Goal: Transaction & Acquisition: Purchase product/service

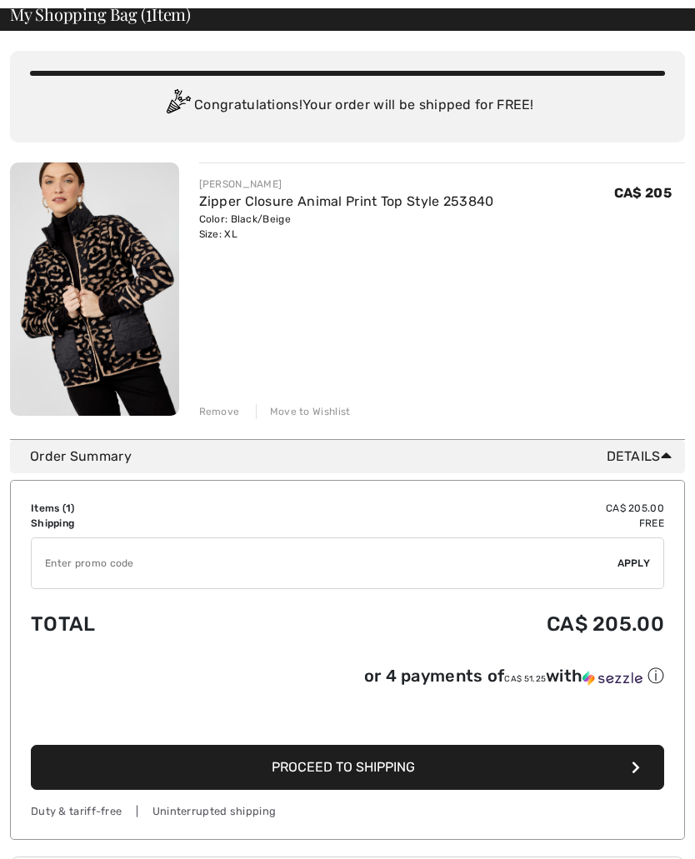
scroll to position [88, 0]
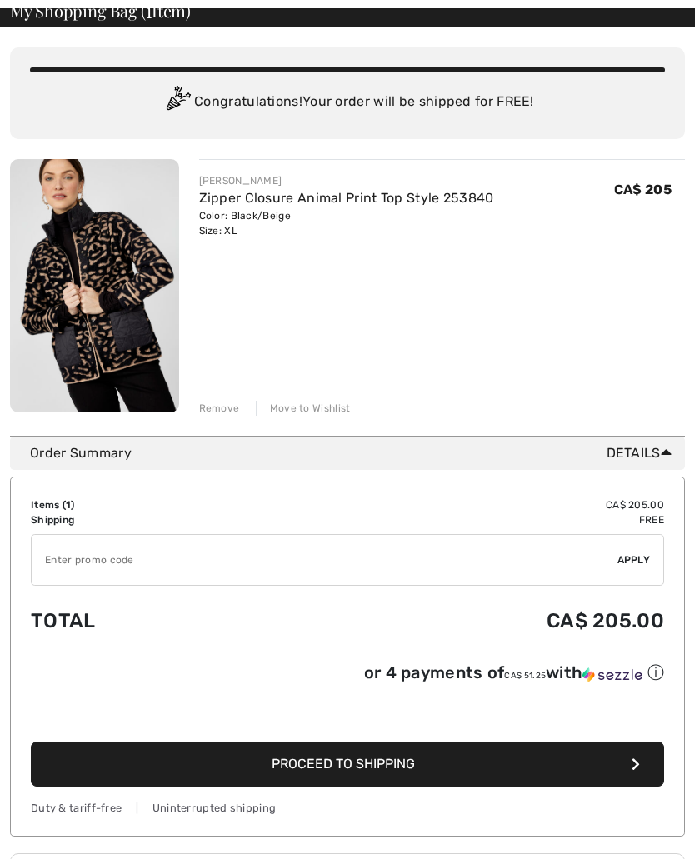
click at [644, 776] on button "Proceed to Shipping" at bounding box center [347, 764] width 633 height 45
click at [636, 743] on button "Proceed to Shipping" at bounding box center [347, 764] width 633 height 45
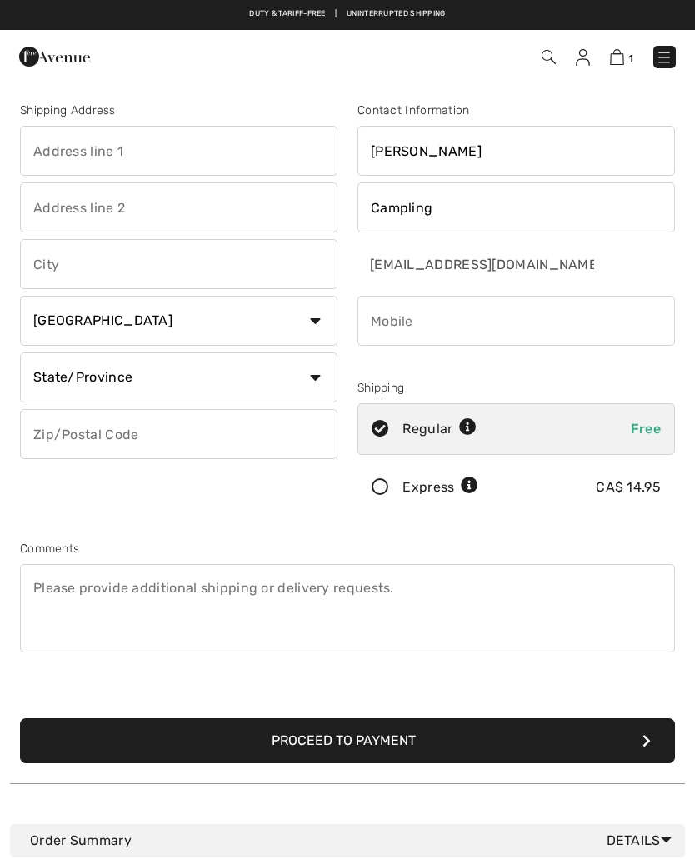
click at [99, 157] on input "text" at bounding box center [179, 151] width 318 height 50
type input "Box 320"
click at [145, 263] on input "text" at bounding box center [179, 264] width 318 height 50
click at [311, 381] on select "State/Province [GEOGRAPHIC_DATA] [GEOGRAPHIC_DATA] [GEOGRAPHIC_DATA] [GEOGRAPHI…" at bounding box center [179, 378] width 318 height 50
type input "La Ronge"
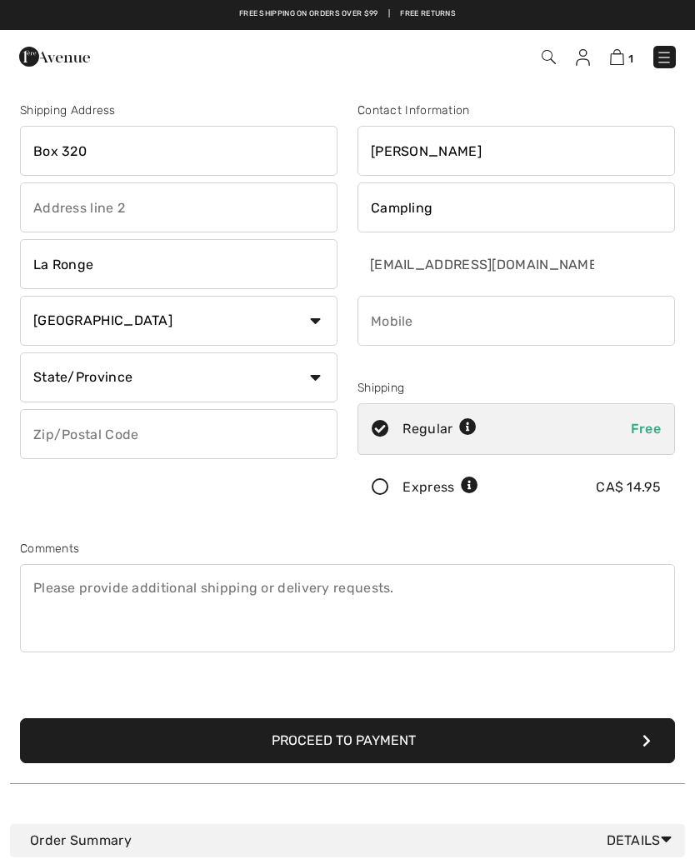
select select "SK"
click at [158, 434] on input "text" at bounding box center [179, 434] width 318 height 50
type input "S0J1L0"
click at [511, 329] on input "phone" at bounding box center [517, 321] width 318 height 50
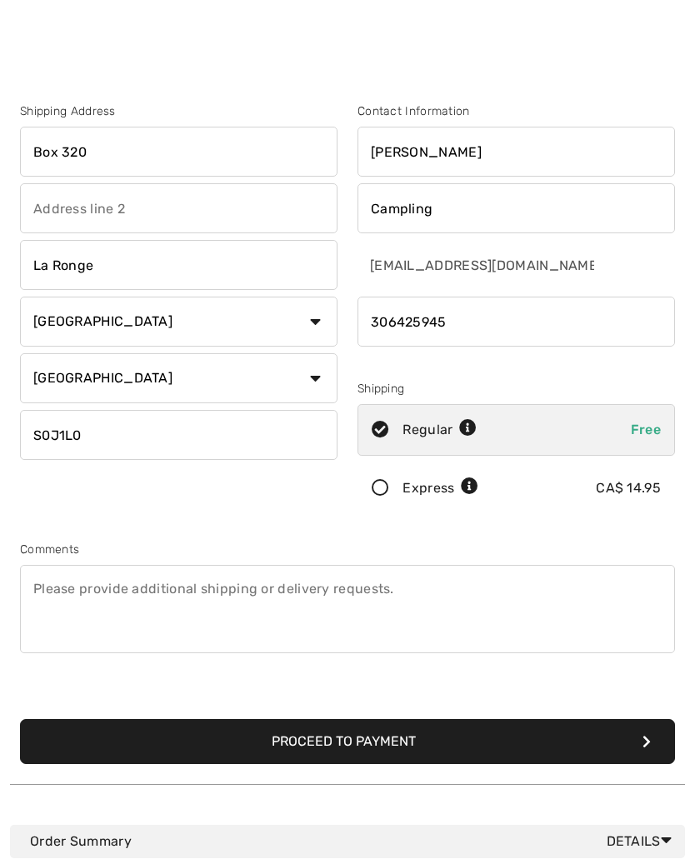
scroll to position [9, 0]
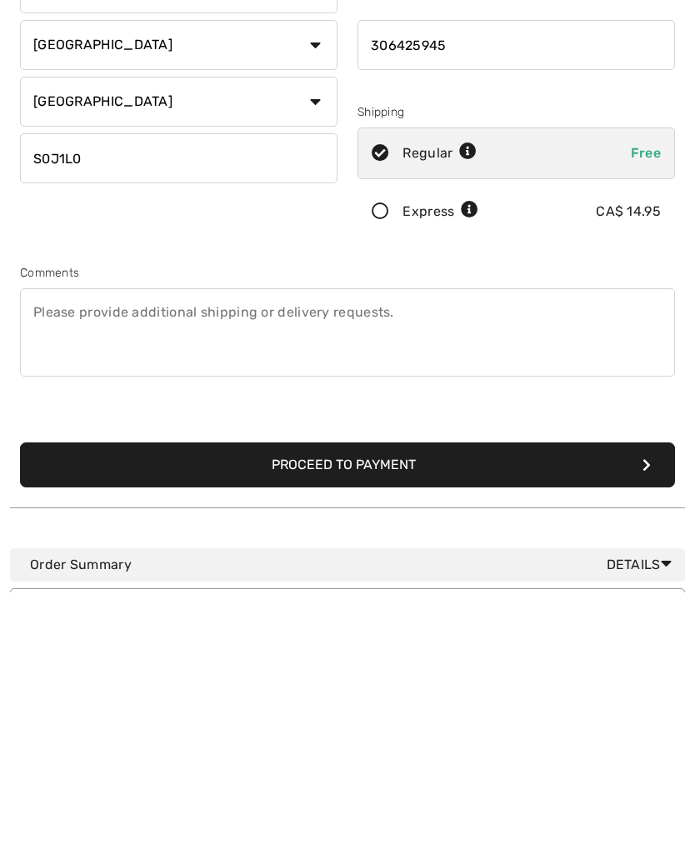
type input "306425945"
click at [660, 709] on button "Proceed to Payment" at bounding box center [347, 731] width 655 height 45
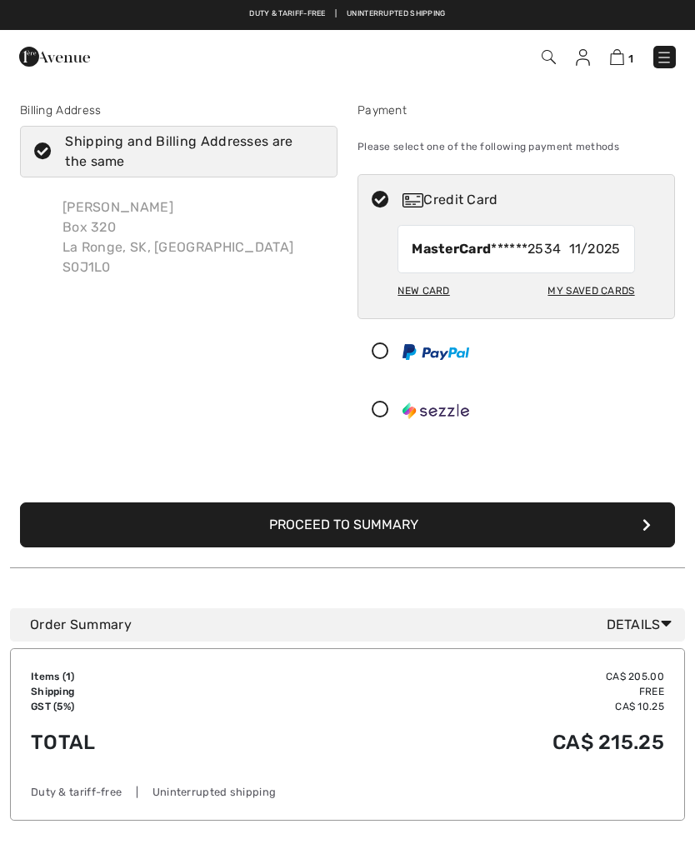
click at [643, 523] on icon "submit" at bounding box center [647, 524] width 8 height 13
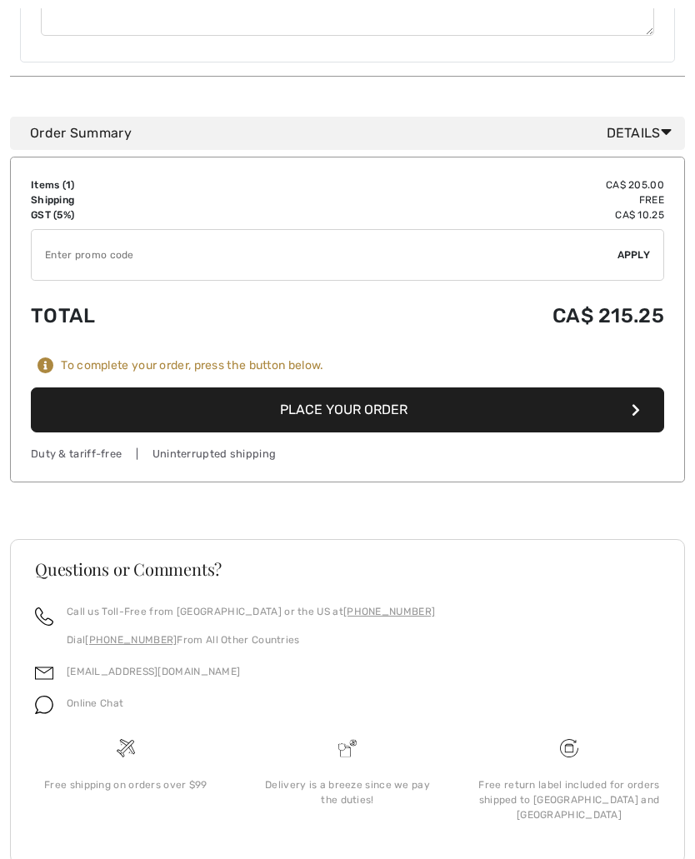
scroll to position [808, 0]
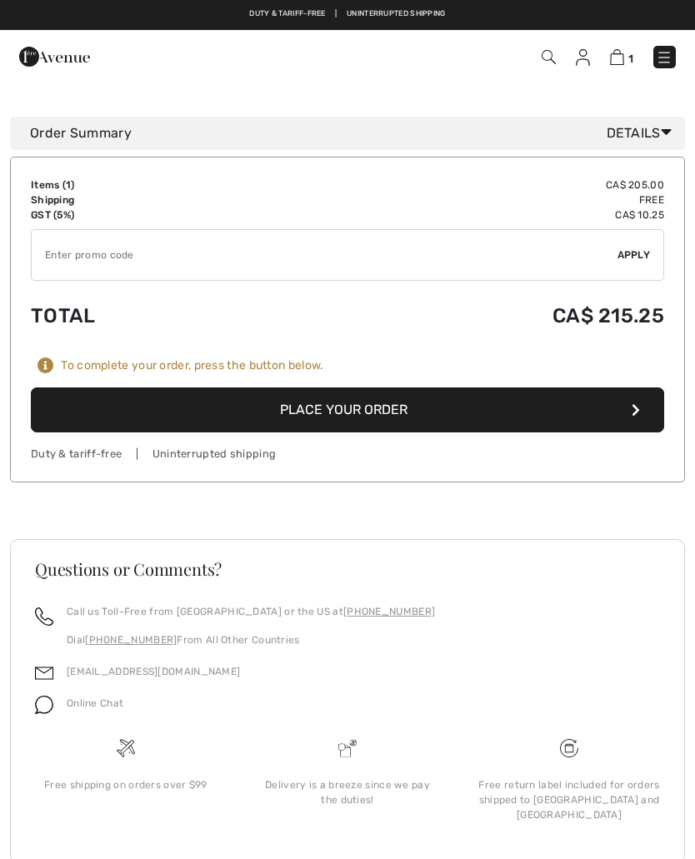
click at [643, 396] on button "Place Your Order" at bounding box center [347, 410] width 633 height 45
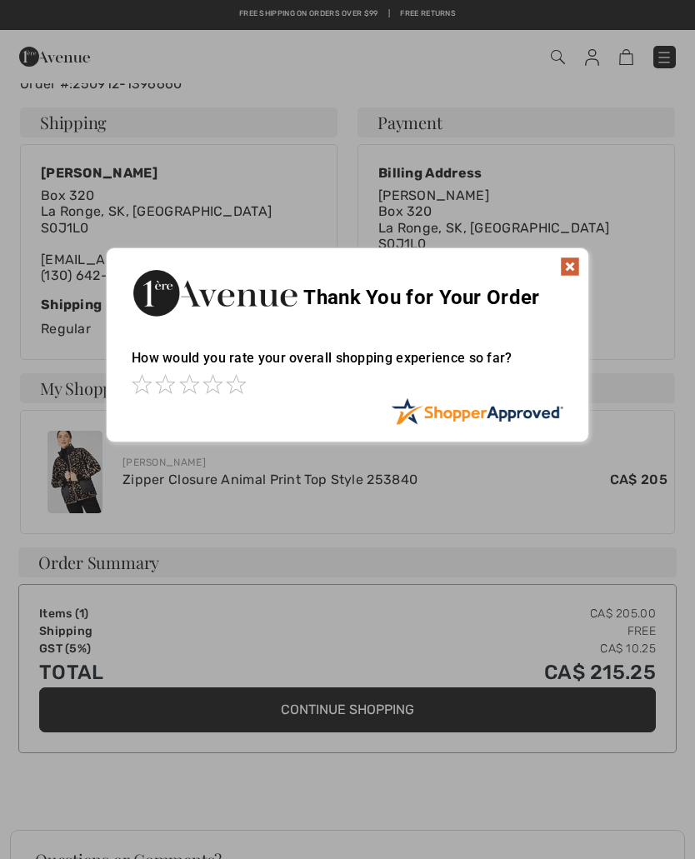
scroll to position [159, 0]
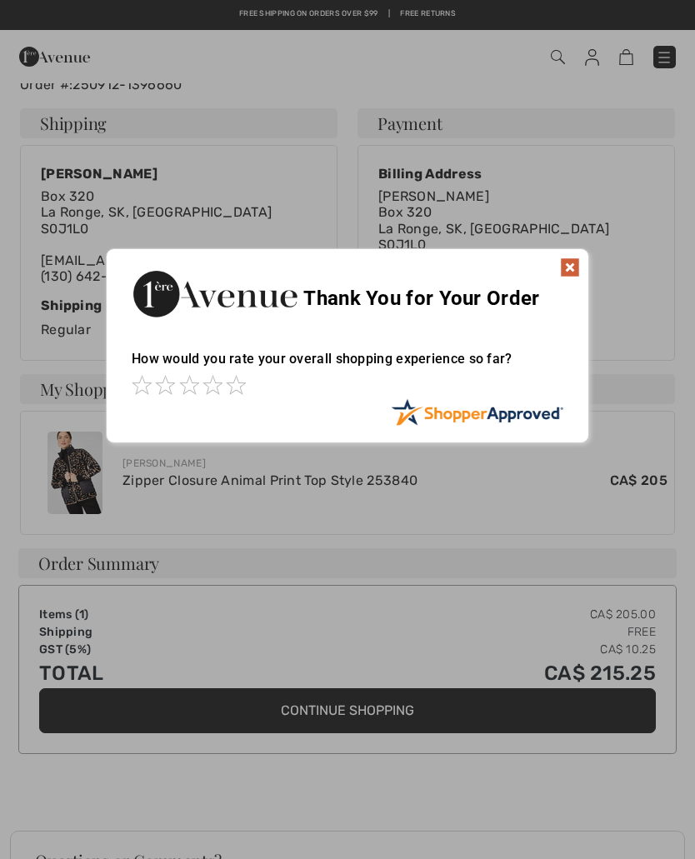
click at [569, 276] on img at bounding box center [570, 268] width 20 height 20
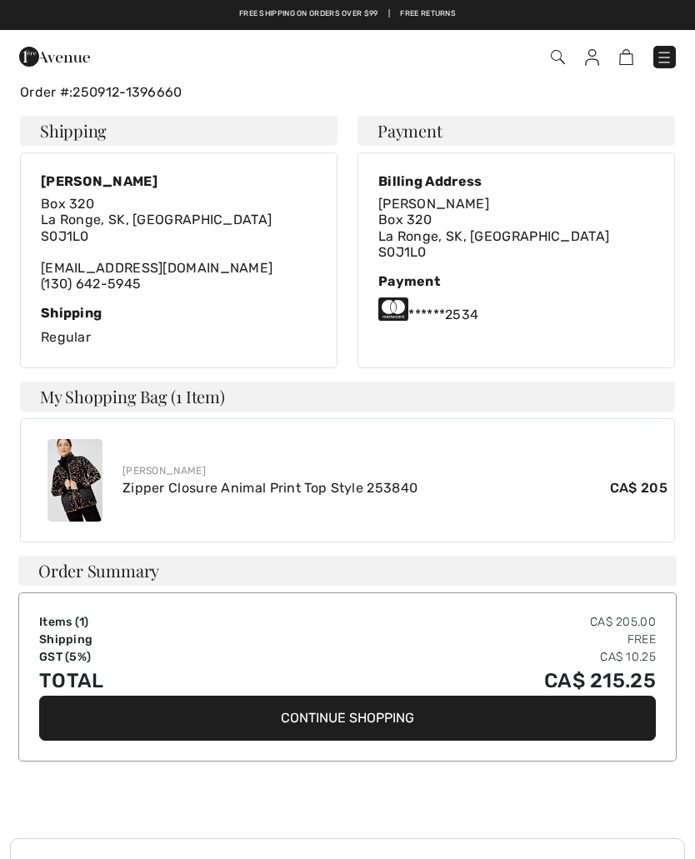
scroll to position [148, 0]
